Goal: Information Seeking & Learning: Get advice/opinions

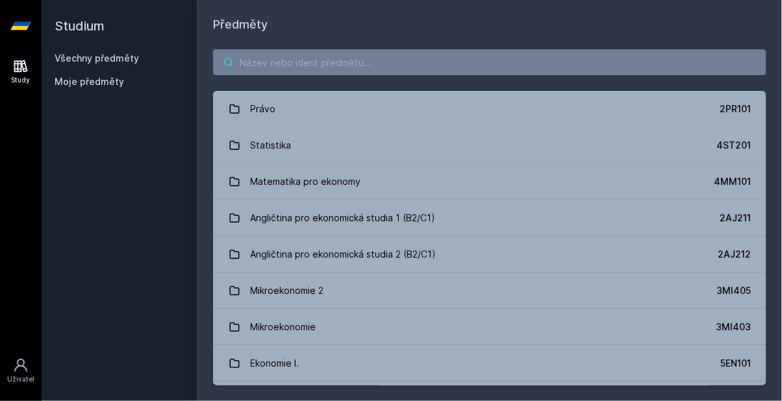
click at [383, 66] on input "search" at bounding box center [489, 62] width 553 height 26
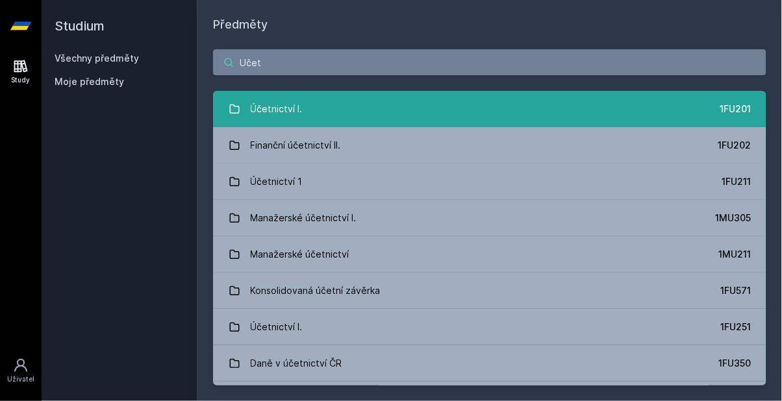
type input "Učet"
click at [391, 114] on link "Účetnictví I. 1FU201" at bounding box center [489, 109] width 553 height 36
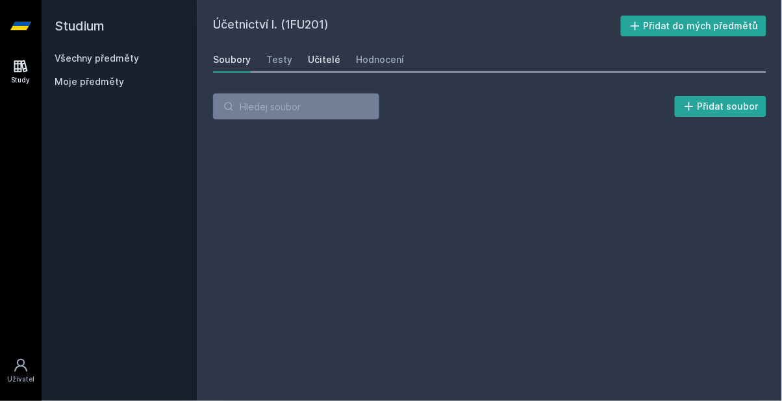
click at [329, 60] on div "Učitelé" at bounding box center [324, 59] width 32 height 13
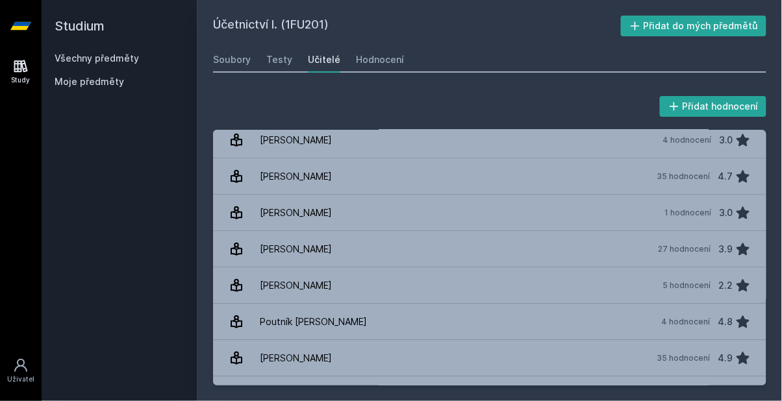
scroll to position [1332, 0]
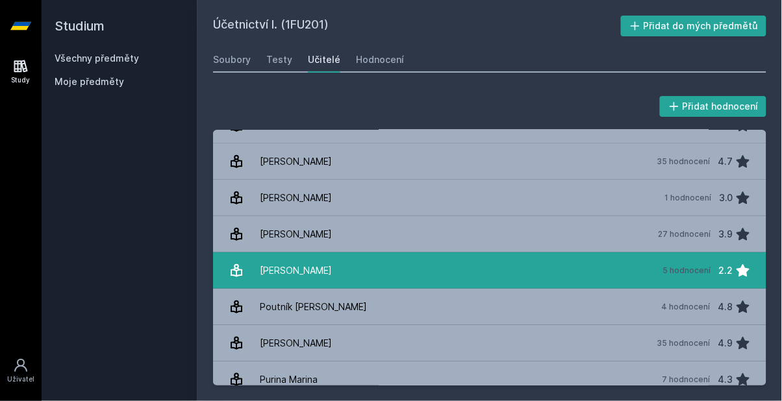
click at [390, 270] on link "[PERSON_NAME] 5 hodnocení 2.2" at bounding box center [489, 271] width 553 height 36
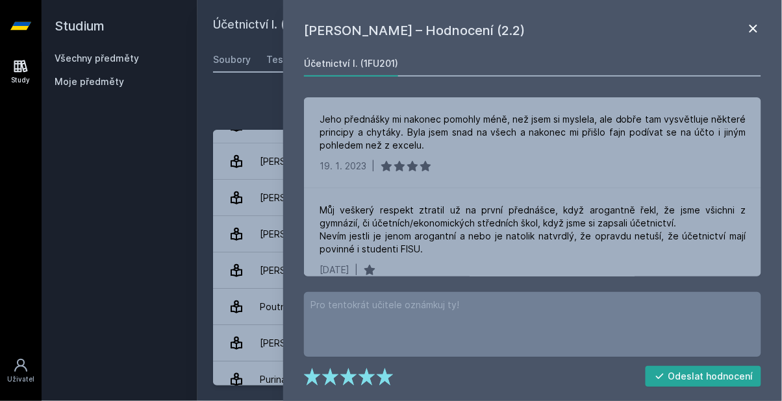
click at [760, 31] on icon at bounding box center [754, 29] width 16 height 16
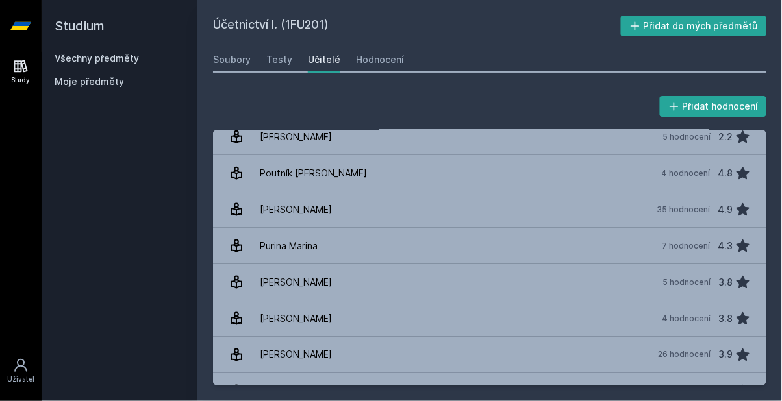
scroll to position [1468, 0]
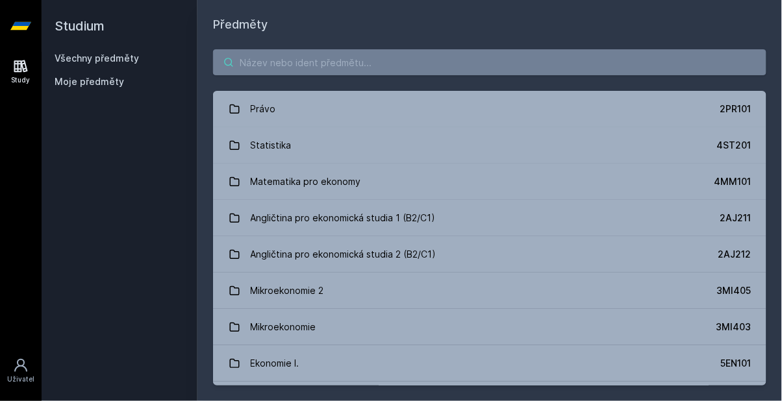
click at [429, 57] on input "search" at bounding box center [489, 62] width 553 height 26
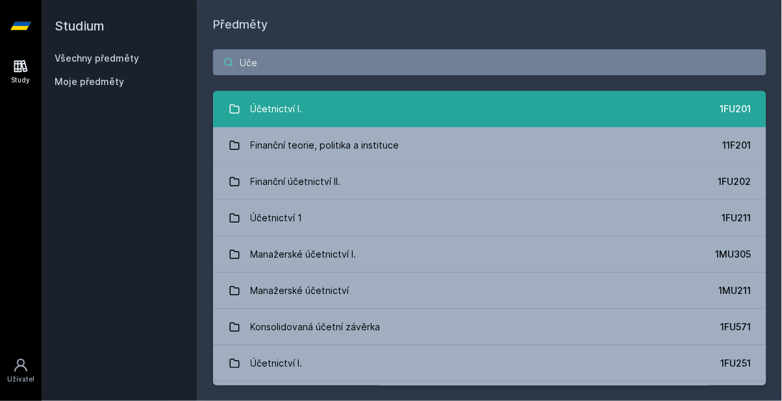
type input "Uče"
click at [382, 116] on link "Účetnictví I. 1FU201" at bounding box center [489, 109] width 553 height 36
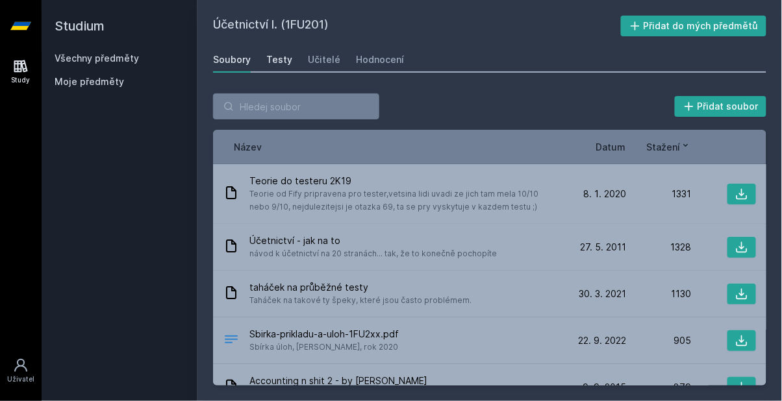
click at [281, 58] on div "Testy" at bounding box center [279, 59] width 26 height 13
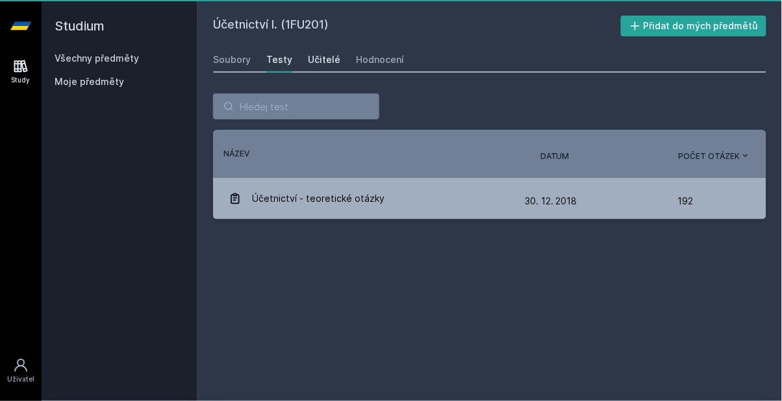
click at [323, 57] on div "Učitelé" at bounding box center [324, 59] width 32 height 13
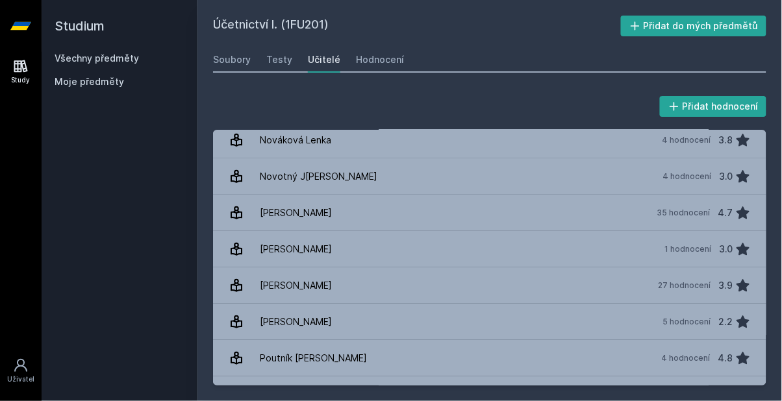
scroll to position [1281, 0]
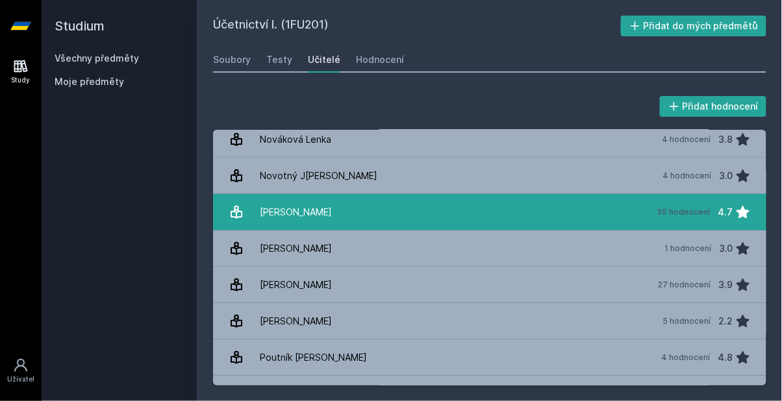
click at [633, 216] on link "Pelák Jiří 35 hodnocení 4.7" at bounding box center [489, 212] width 553 height 36
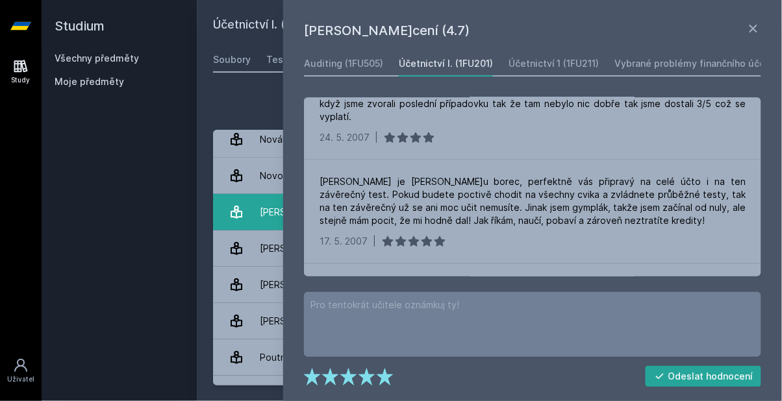
scroll to position [3421, 0]
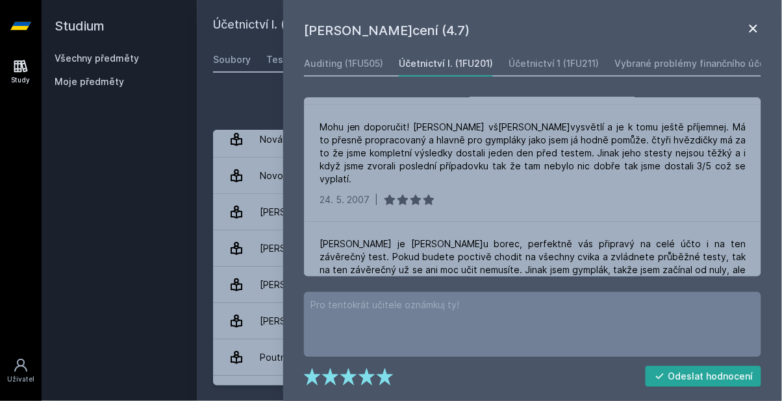
click at [754, 34] on icon at bounding box center [754, 29] width 16 height 16
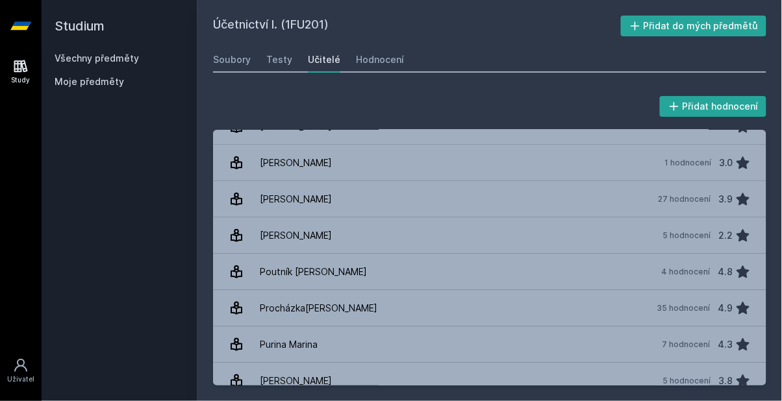
scroll to position [1359, 0]
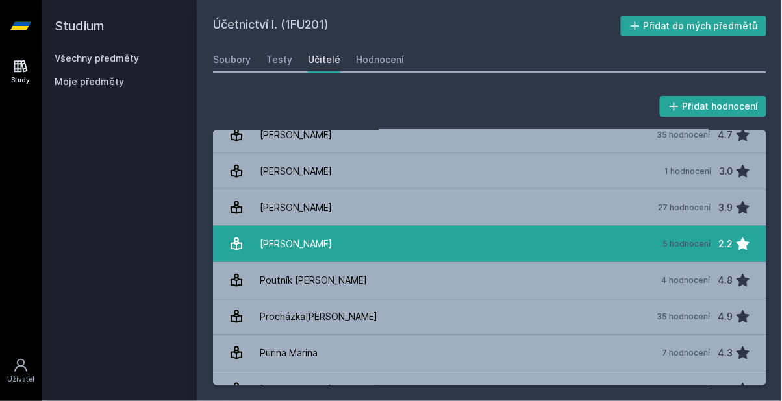
click at [442, 247] on link "[PERSON_NAME] 5 hodnocení 2.2" at bounding box center [489, 244] width 553 height 36
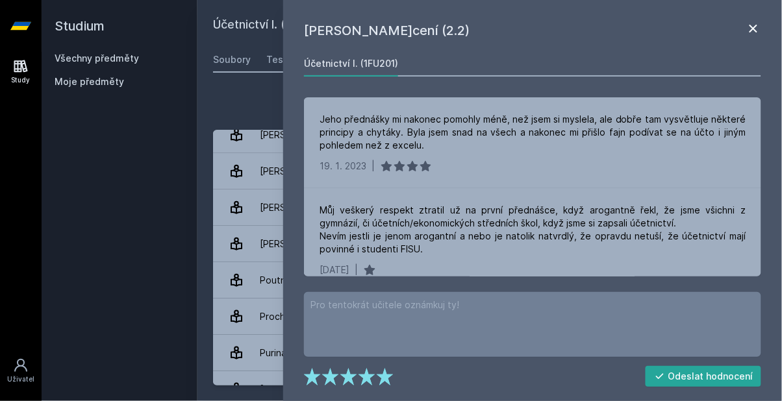
click at [753, 27] on icon at bounding box center [754, 29] width 16 height 16
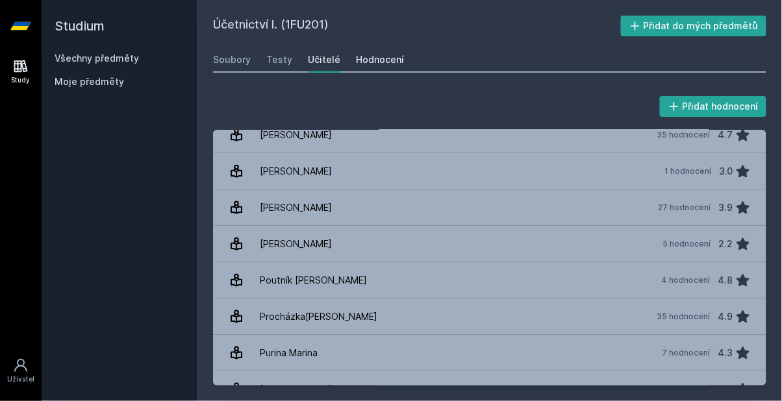
click at [396, 61] on div "Hodnocení" at bounding box center [380, 59] width 48 height 13
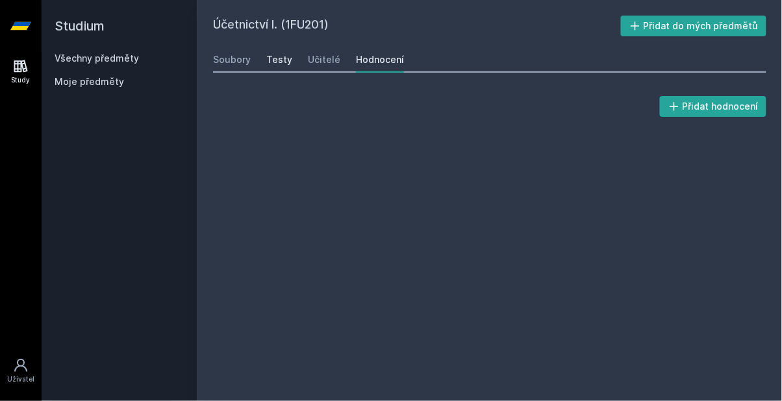
click at [281, 60] on div "Testy" at bounding box center [279, 59] width 26 height 13
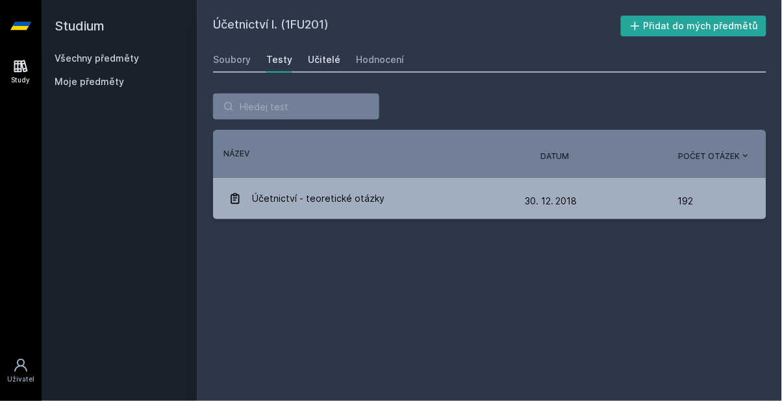
click at [326, 60] on div "Učitelé" at bounding box center [324, 59] width 32 height 13
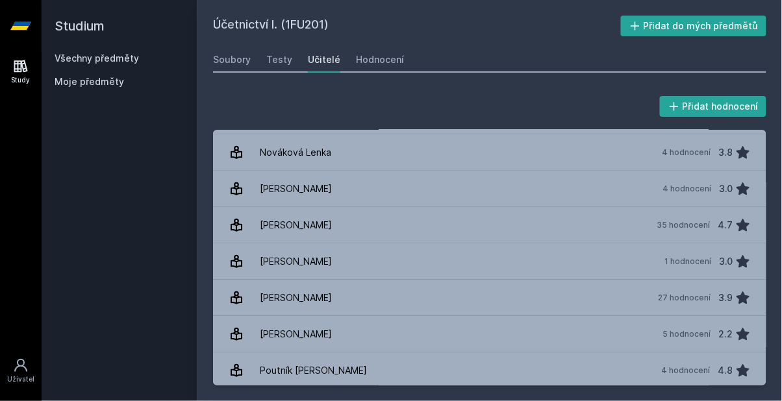
scroll to position [1268, 0]
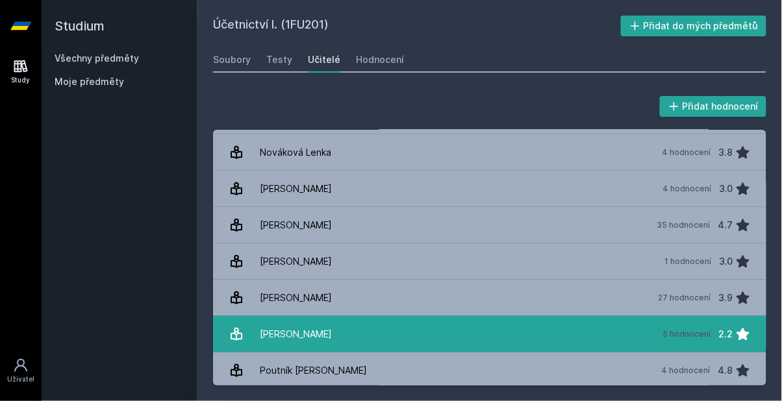
click at [523, 334] on link "[PERSON_NAME] 5 hodnocení 2.2" at bounding box center [489, 334] width 553 height 36
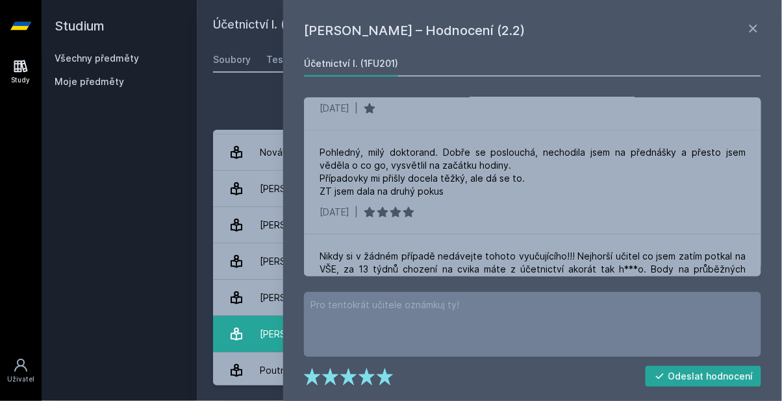
scroll to position [150, 0]
